Goal: Task Accomplishment & Management: Complete application form

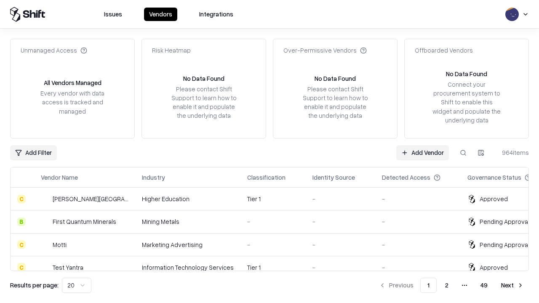
click at [422, 152] on link "Add Vendor" at bounding box center [422, 152] width 53 height 15
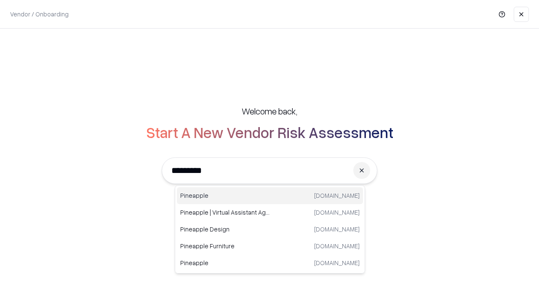
click at [270, 196] on div "Pineapple pineappleenergy.com" at bounding box center [270, 195] width 186 height 17
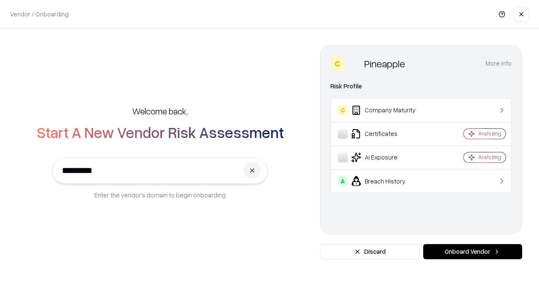
type input "*********"
click at [472, 252] on button "Onboard Vendor" at bounding box center [472, 251] width 99 height 15
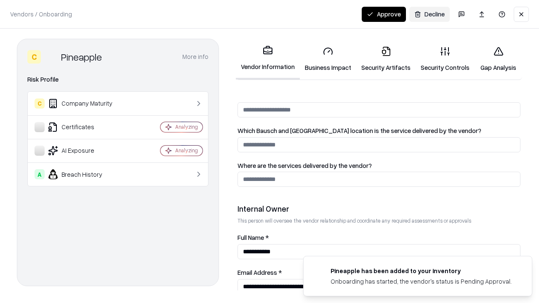
scroll to position [436, 0]
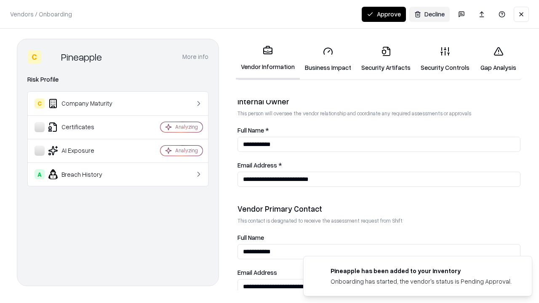
click at [386, 59] on link "Security Artifacts" at bounding box center [385, 59] width 59 height 39
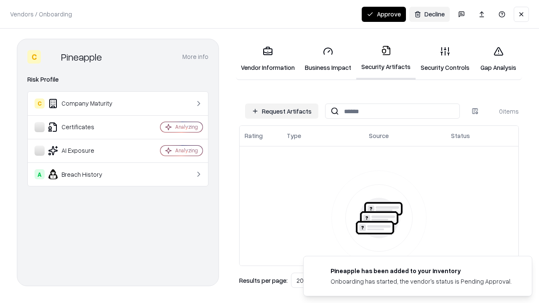
click at [282, 111] on button "Request Artifacts" at bounding box center [281, 111] width 73 height 15
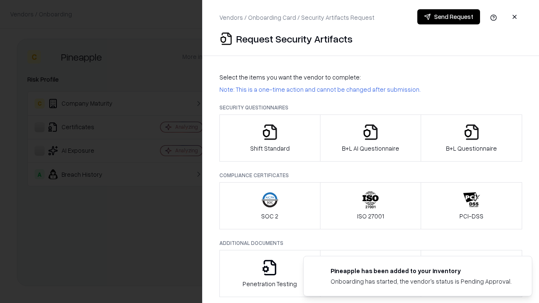
click at [471, 138] on icon "button" at bounding box center [471, 132] width 17 height 17
click at [370, 138] on icon "button" at bounding box center [370, 132] width 17 height 17
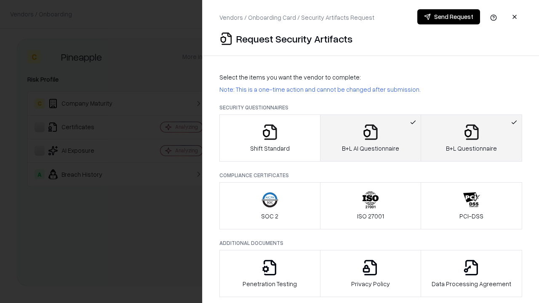
click at [448, 17] on button "Send Request" at bounding box center [448, 16] width 63 height 15
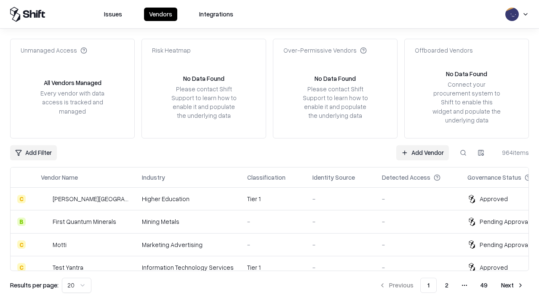
click at [463, 152] on button at bounding box center [463, 152] width 15 height 15
type input "*********"
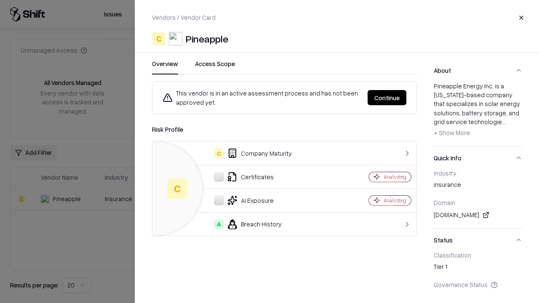
click at [387, 98] on button "Continue" at bounding box center [387, 97] width 39 height 15
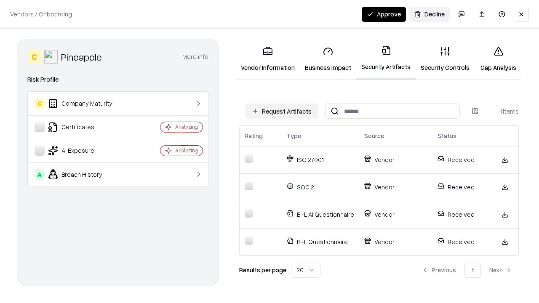
click at [384, 14] on button "Approve" at bounding box center [384, 14] width 44 height 15
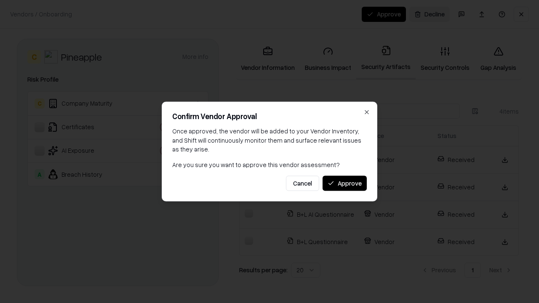
click at [344, 183] on button "Approve" at bounding box center [345, 183] width 44 height 15
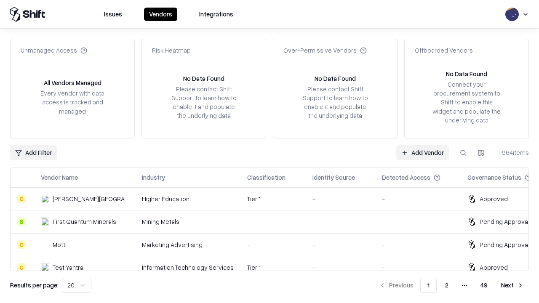
type input "*********"
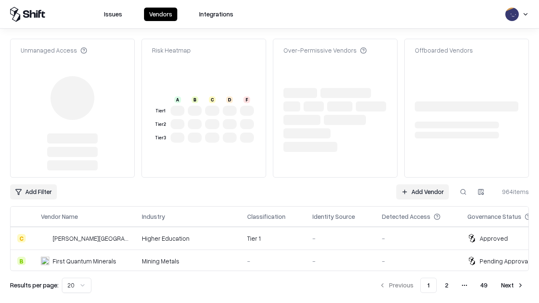
click at [422, 184] on link "Add Vendor" at bounding box center [422, 191] width 53 height 15
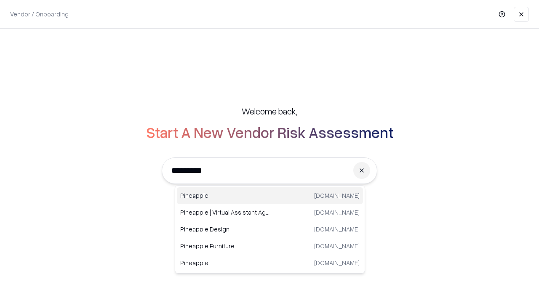
click at [270, 196] on div "Pineapple [DOMAIN_NAME]" at bounding box center [270, 195] width 186 height 17
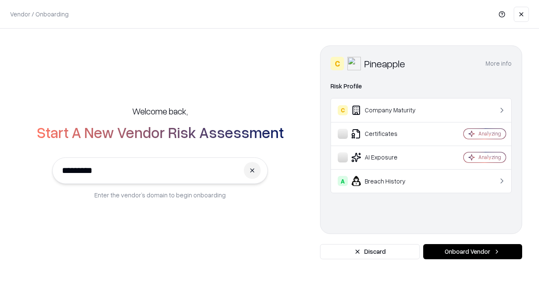
type input "*********"
click at [472, 252] on button "Onboard Vendor" at bounding box center [472, 251] width 99 height 15
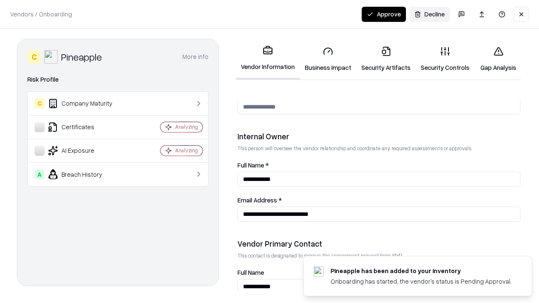
scroll to position [436, 0]
